Goal: Task Accomplishment & Management: Manage account settings

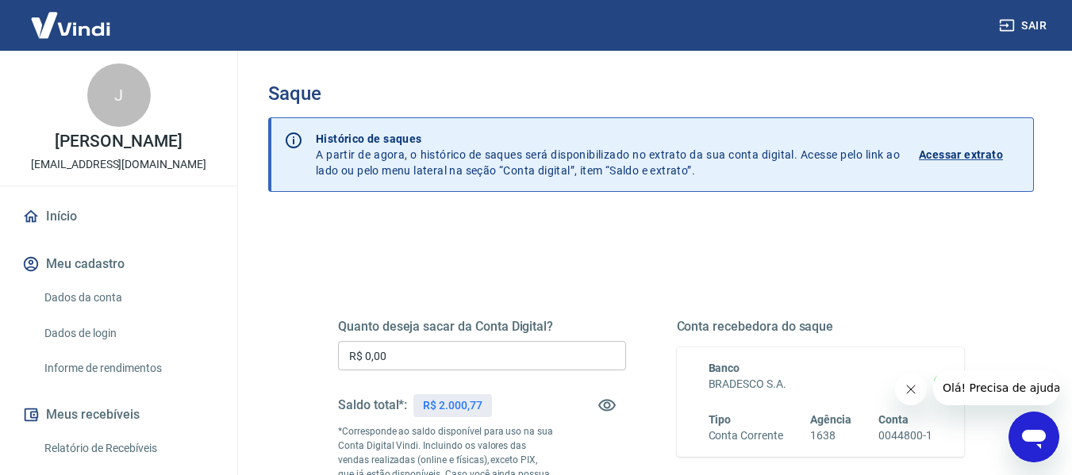
click at [408, 360] on input "R$ 0,00" at bounding box center [482, 355] width 288 height 29
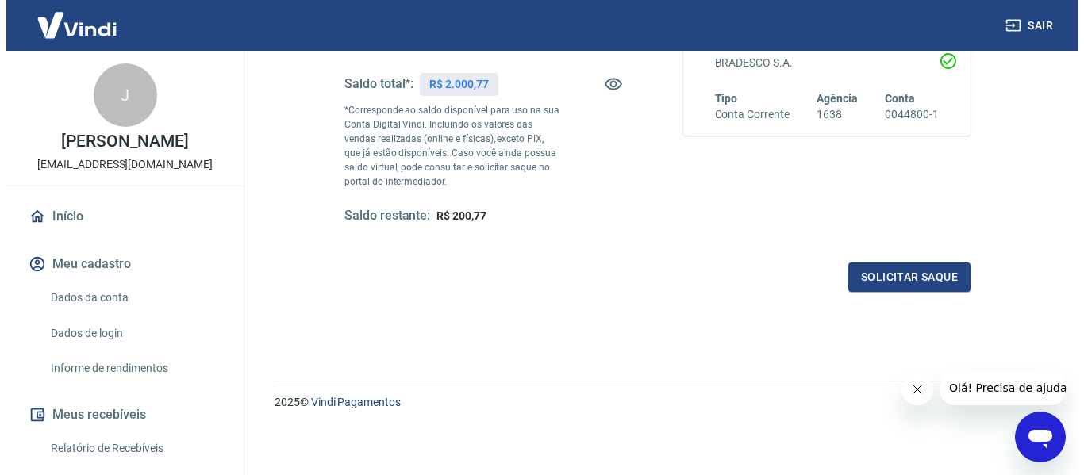
scroll to position [324, 0]
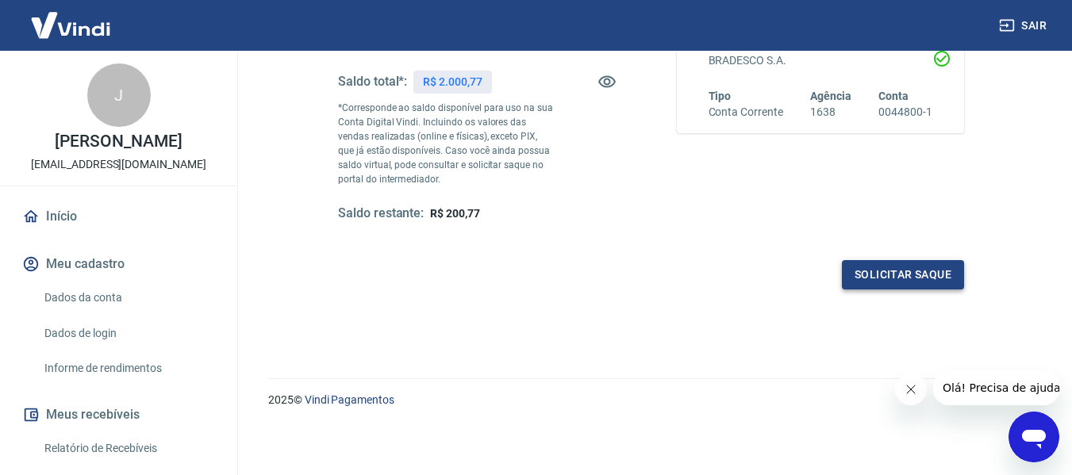
type input "R$ 1.800,00"
click at [898, 282] on button "Solicitar saque" at bounding box center [903, 274] width 122 height 29
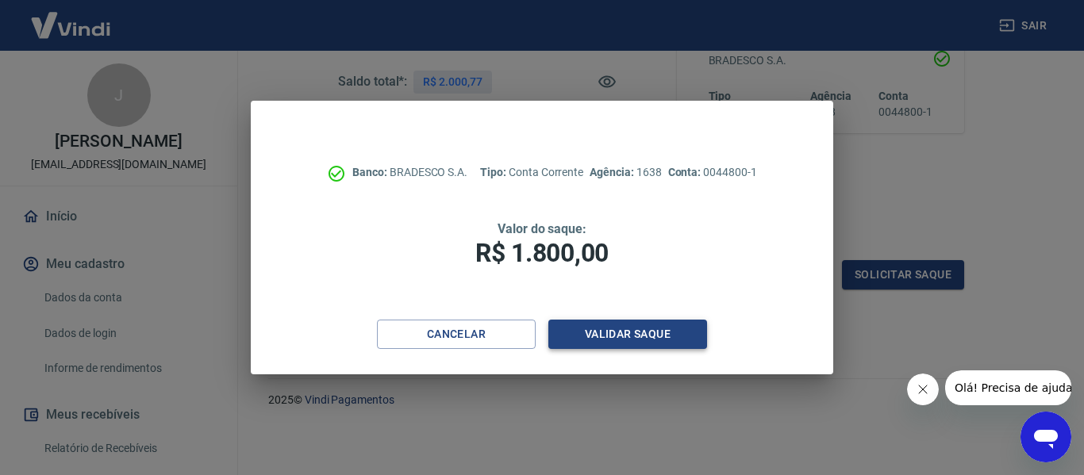
click at [618, 337] on button "Validar saque" at bounding box center [627, 334] width 159 height 29
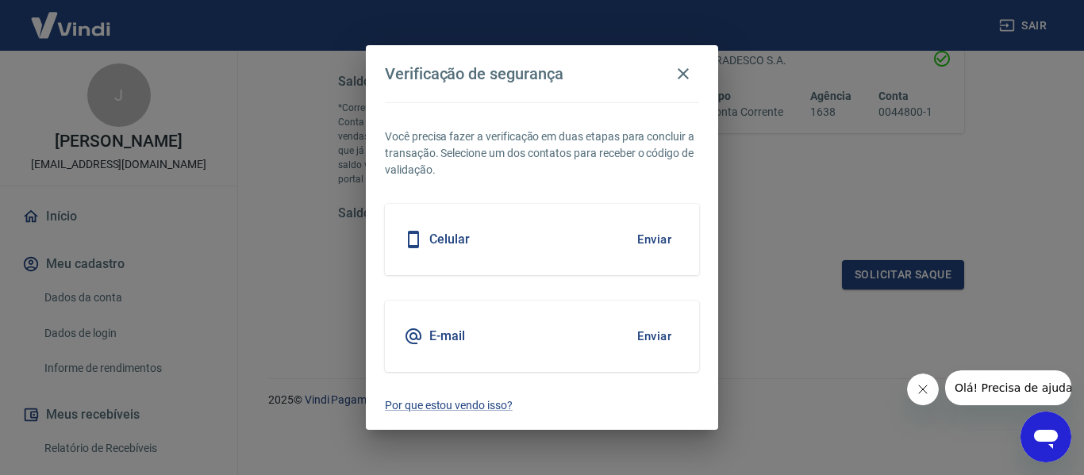
click at [640, 233] on button "Enviar" at bounding box center [655, 239] width 52 height 33
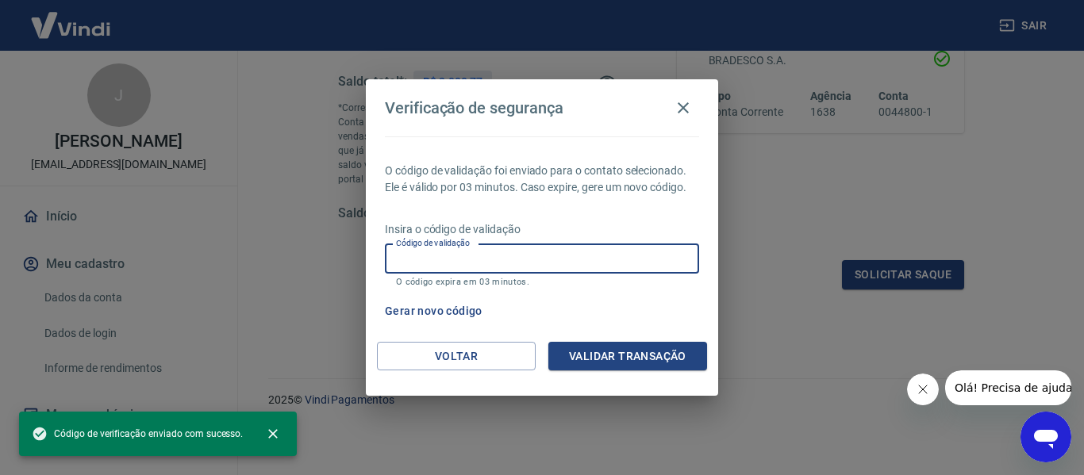
click at [468, 256] on div "Código de validação Código de validação O código expira em 03 minutos." at bounding box center [542, 265] width 314 height 43
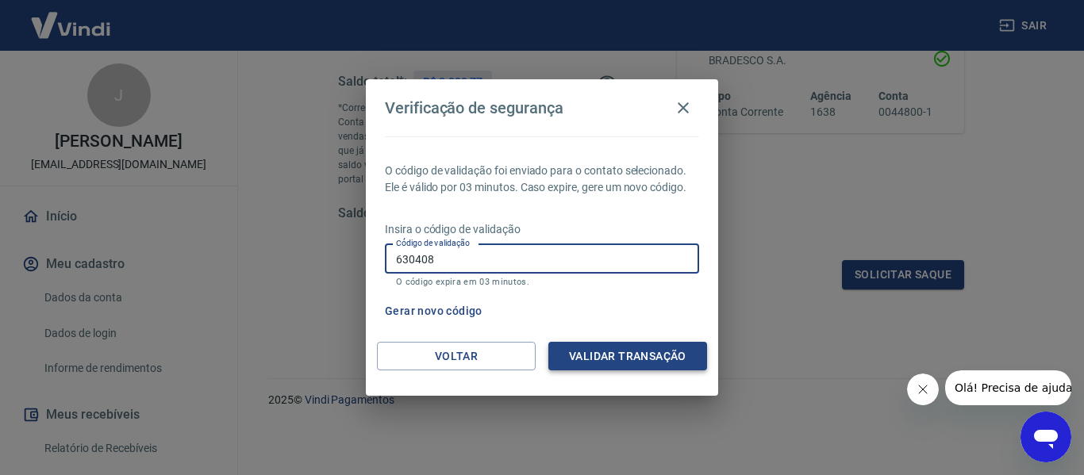
type input "630408"
click at [654, 347] on button "Validar transação" at bounding box center [627, 356] width 159 height 29
